Goal: Transaction & Acquisition: Purchase product/service

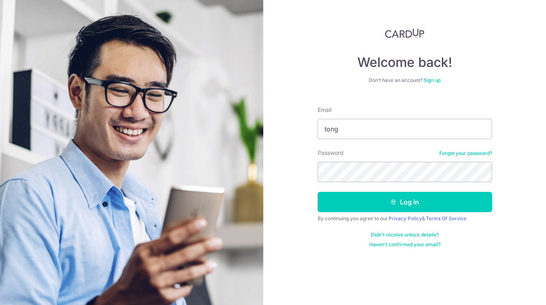
type input "tongyinfu@hotmail.com"
click at [318, 192] on button "Log in" at bounding box center [405, 202] width 174 height 20
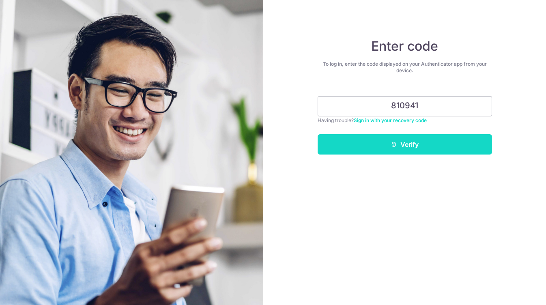
type input "810941"
click at [386, 142] on button "Verify" at bounding box center [405, 144] width 174 height 20
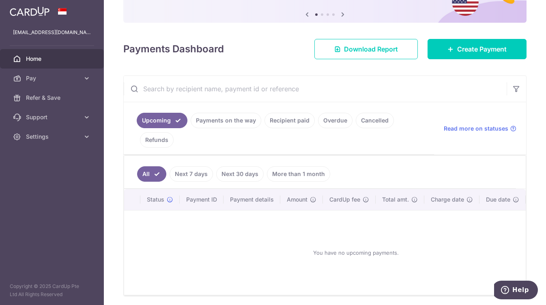
scroll to position [41, 0]
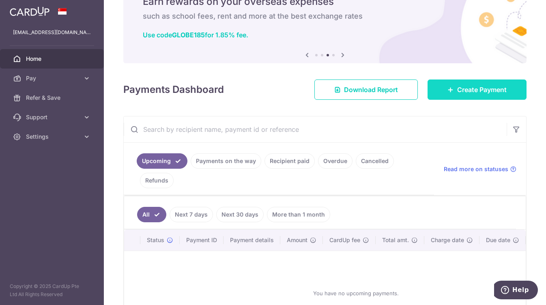
click at [449, 91] on icon at bounding box center [451, 89] width 6 height 6
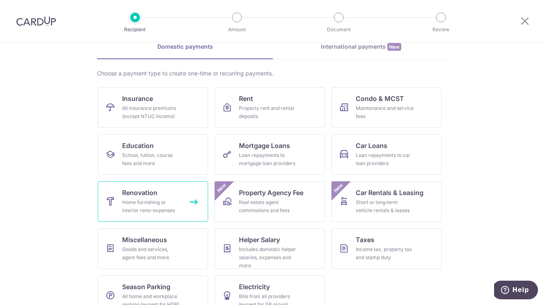
scroll to position [58, 0]
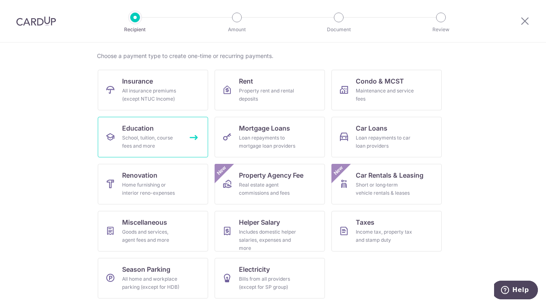
click at [141, 127] on span "Education" at bounding box center [138, 128] width 32 height 10
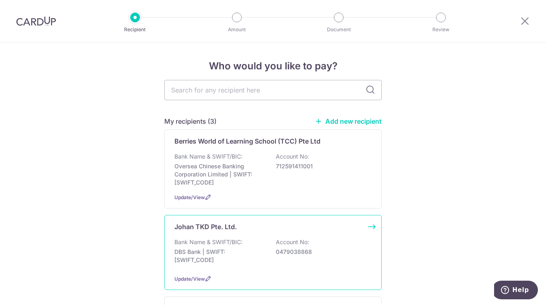
click at [278, 243] on p "Account No:" at bounding box center [292, 242] width 33 height 8
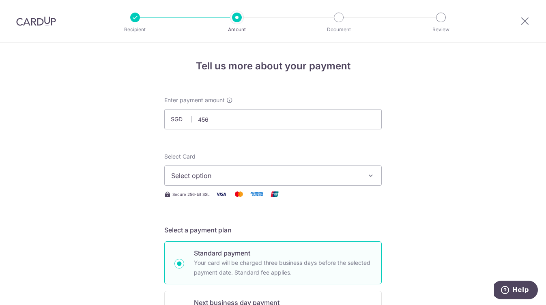
type input "456.00"
click at [185, 181] on button "Select option" at bounding box center [272, 176] width 217 height 20
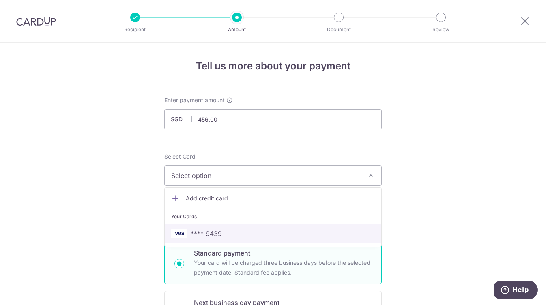
click at [193, 233] on span "**** 9439" at bounding box center [206, 234] width 31 height 10
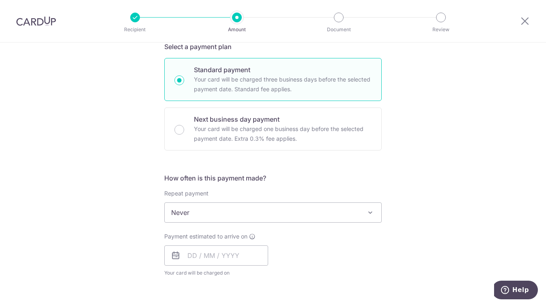
scroll to position [203, 0]
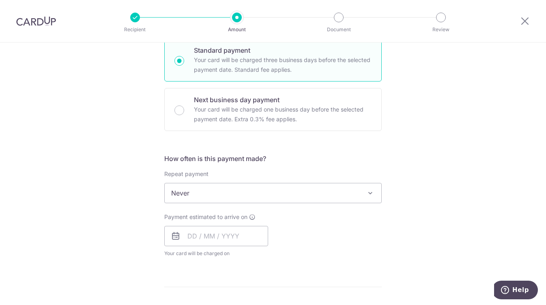
click at [347, 191] on span "Never" at bounding box center [273, 192] width 217 height 19
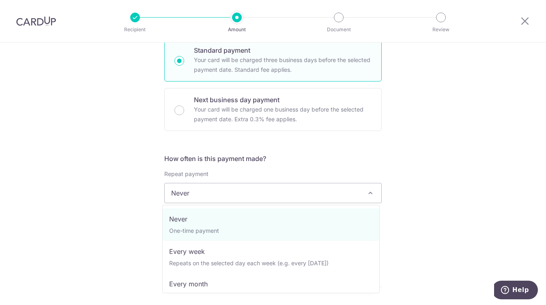
drag, startPoint x: 441, startPoint y: 199, endPoint x: 424, endPoint y: 208, distance: 18.9
click at [441, 199] on div "Tell us more about your payment Enter payment amount SGD 456.00 456.00 Select C…" at bounding box center [273, 207] width 546 height 734
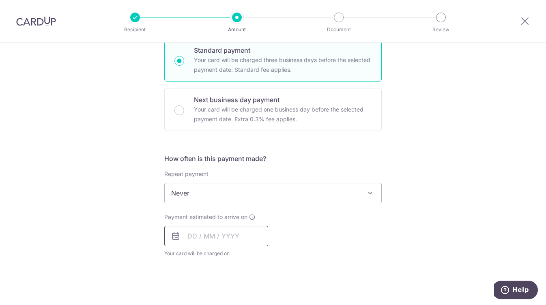
click at [239, 236] on input "text" at bounding box center [216, 236] width 104 height 20
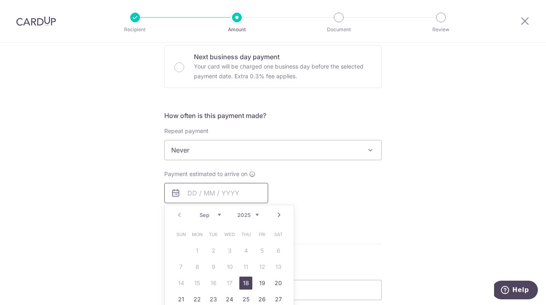
scroll to position [325, 0]
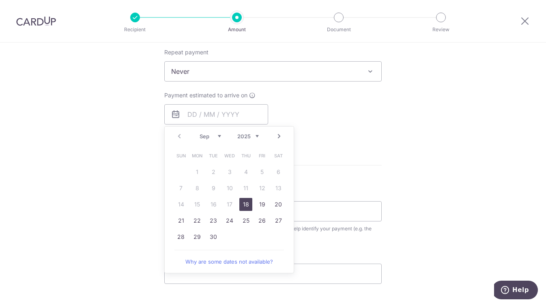
click at [241, 204] on link "18" at bounding box center [245, 204] width 13 height 13
type input "18/09/2025"
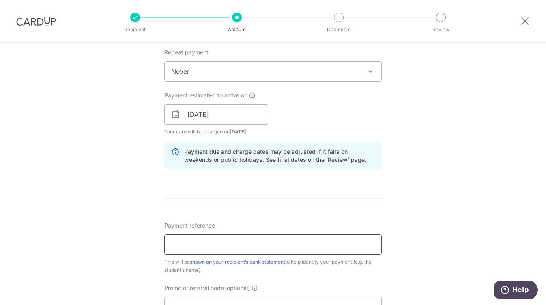
click at [274, 242] on input "Payment reference" at bounding box center [272, 245] width 217 height 20
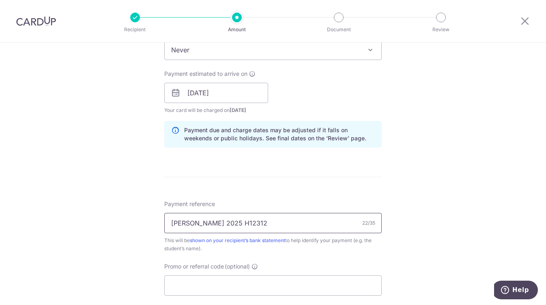
scroll to position [365, 0]
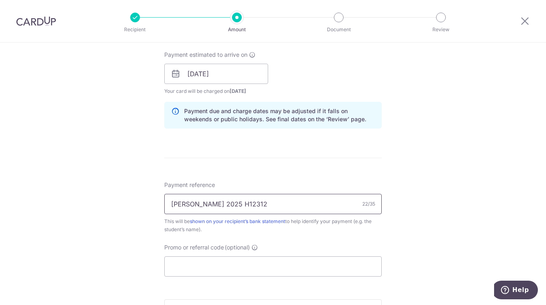
type input "Ellie Tong 2025 H12312"
click at [209, 274] on input "Promo or referral code (optional)" at bounding box center [272, 266] width 217 height 20
paste input "OFF225"
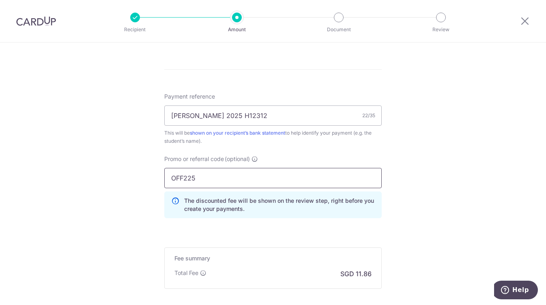
scroll to position [541, 0]
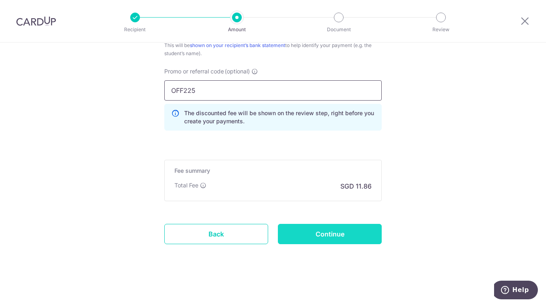
type input "OFF225"
click at [306, 235] on input "Continue" at bounding box center [330, 234] width 104 height 20
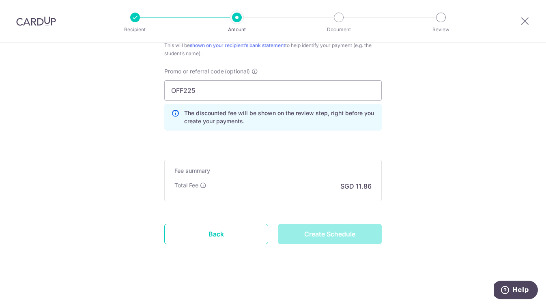
type input "Create Schedule"
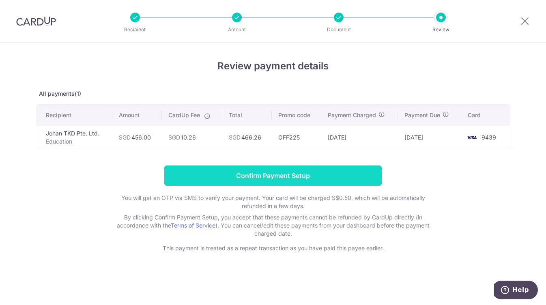
click at [238, 173] on input "Confirm Payment Setup" at bounding box center [272, 176] width 217 height 20
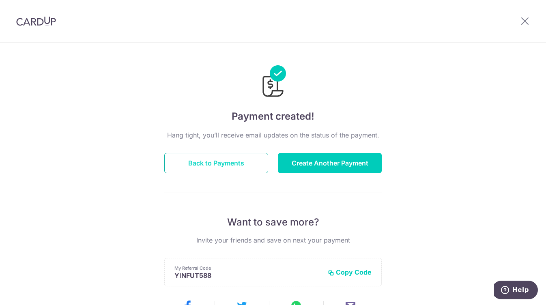
click at [233, 164] on button "Back to Payments" at bounding box center [216, 163] width 104 height 20
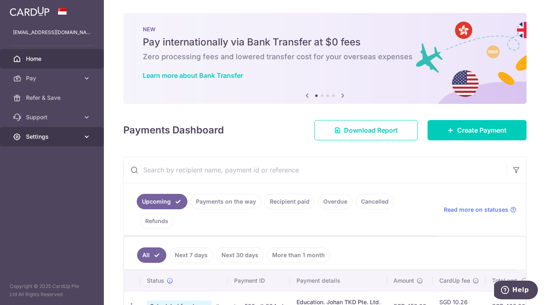
click at [74, 137] on span "Settings" at bounding box center [53, 137] width 54 height 8
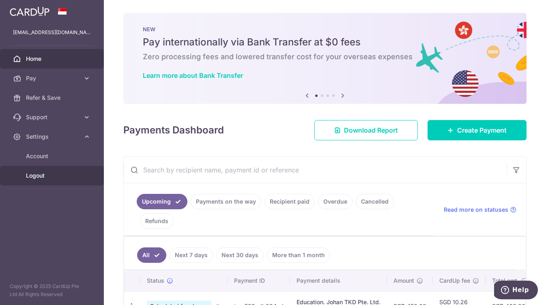
click at [45, 176] on span "Logout" at bounding box center [53, 176] width 54 height 8
